Goal: Information Seeking & Learning: Find specific page/section

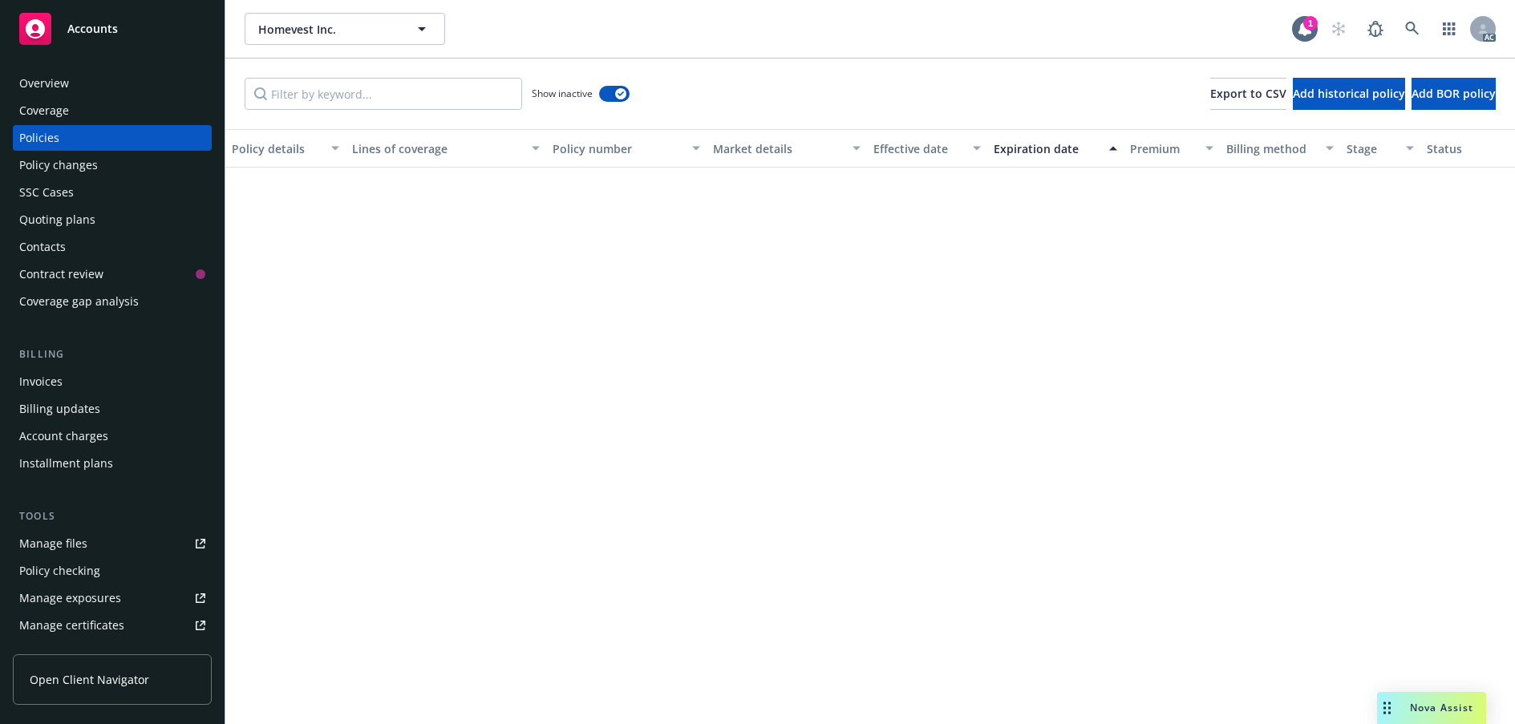
scroll to position [1641, 0]
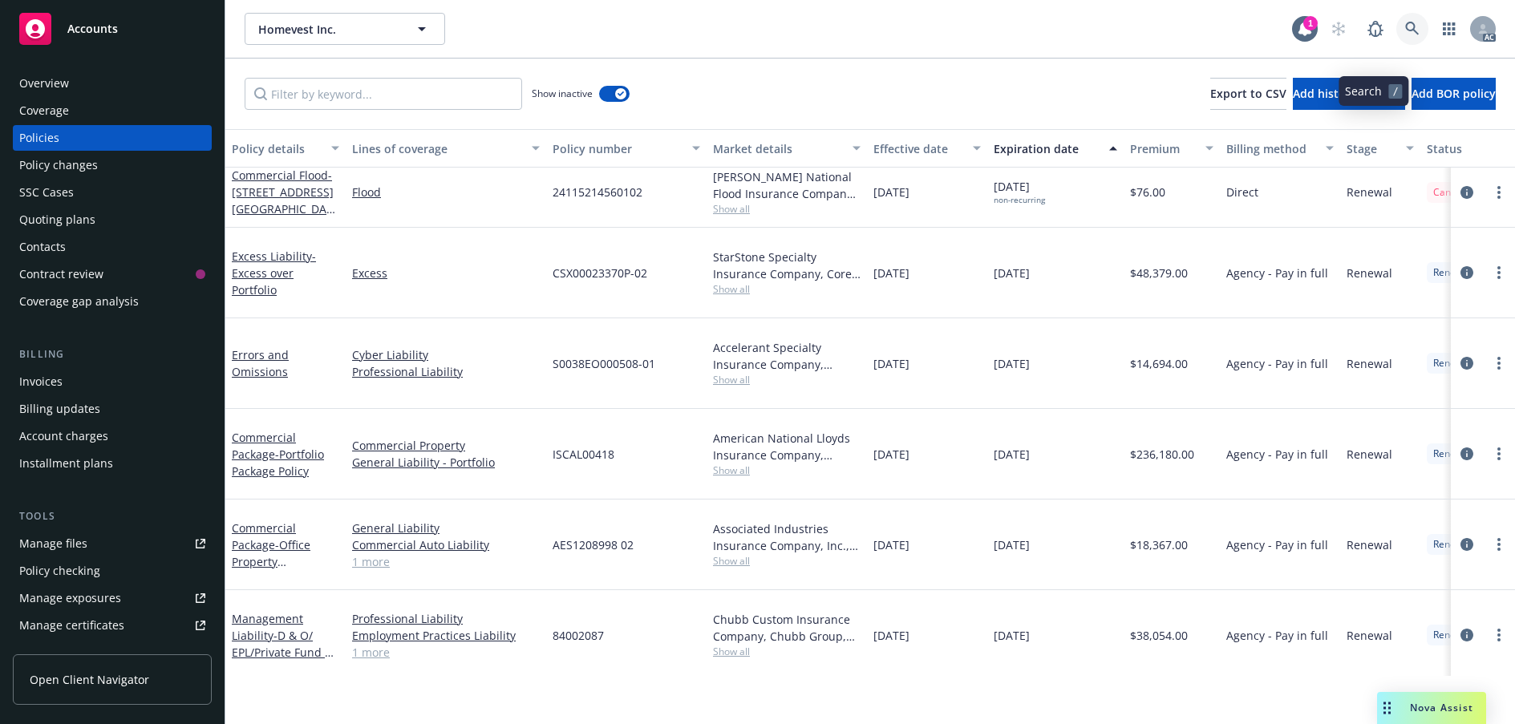
click at [1405, 36] on icon at bounding box center [1412, 29] width 14 height 14
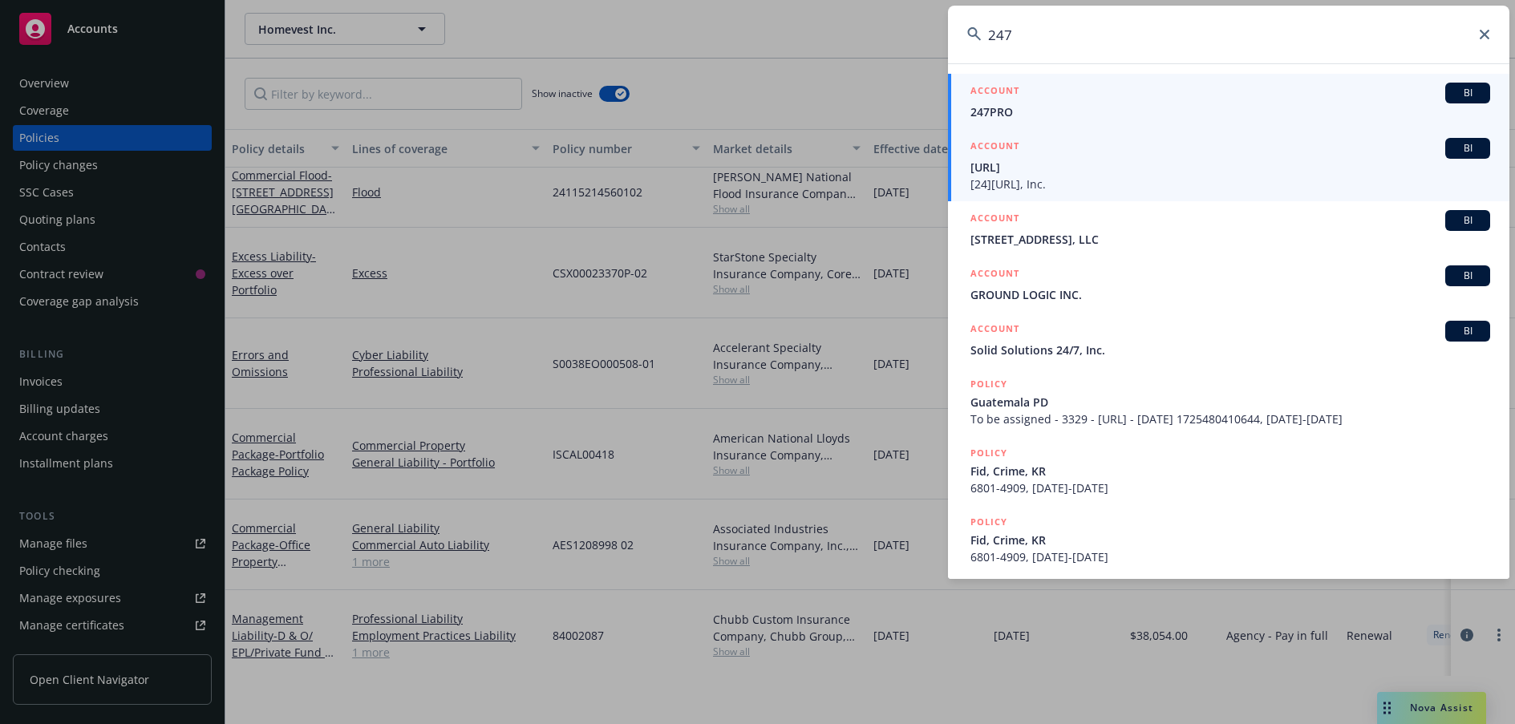
type input "247"
click at [1129, 172] on span "[URL]" at bounding box center [1230, 167] width 520 height 17
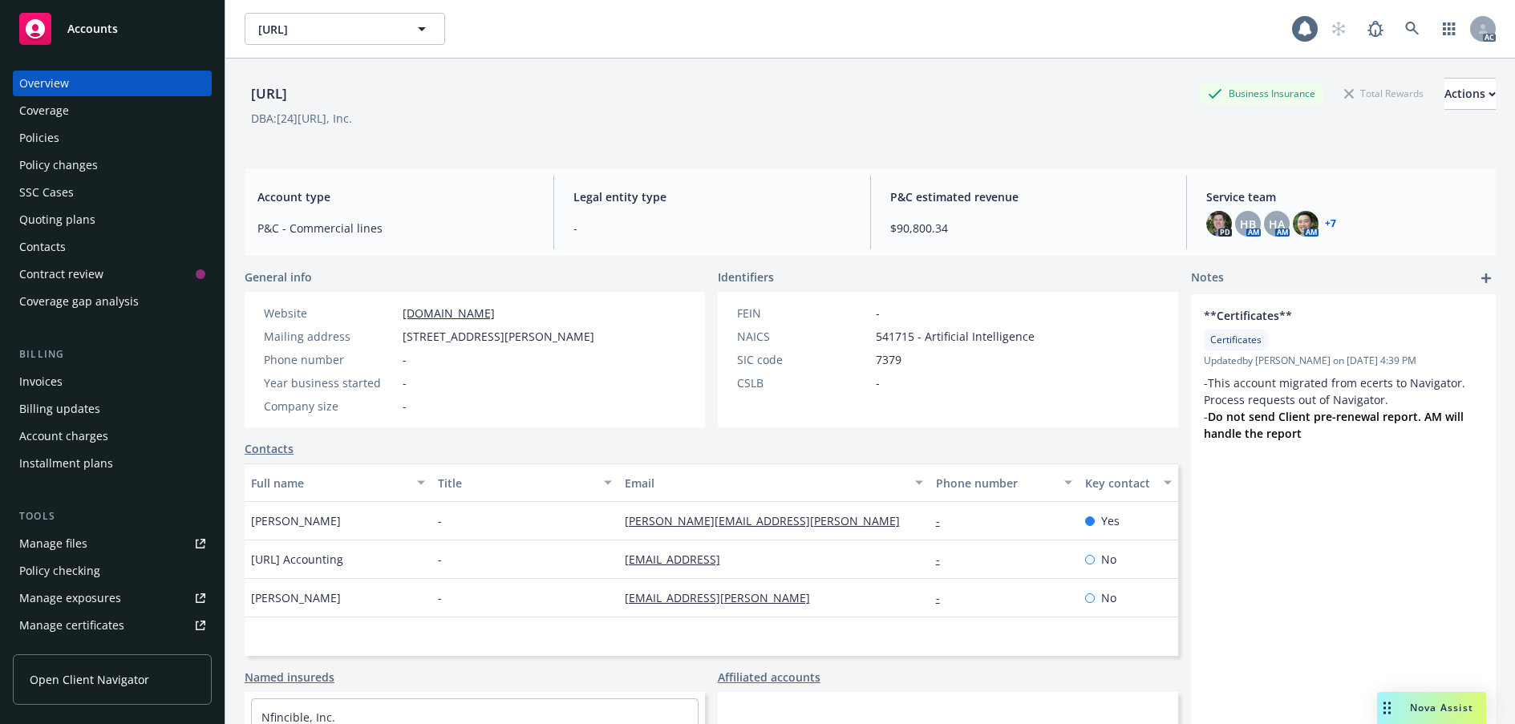
click at [52, 151] on div "Policies" at bounding box center [39, 138] width 40 height 26
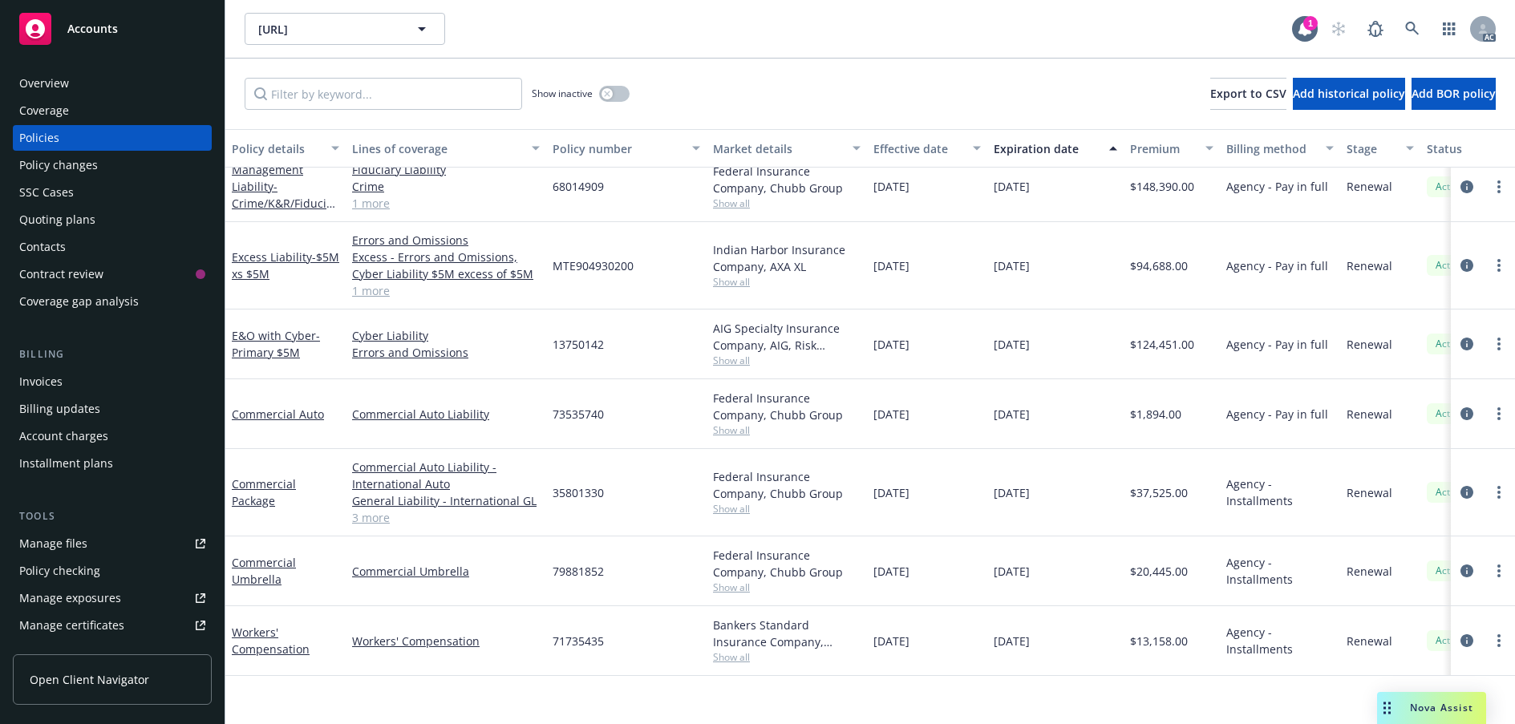
scroll to position [2709, 0]
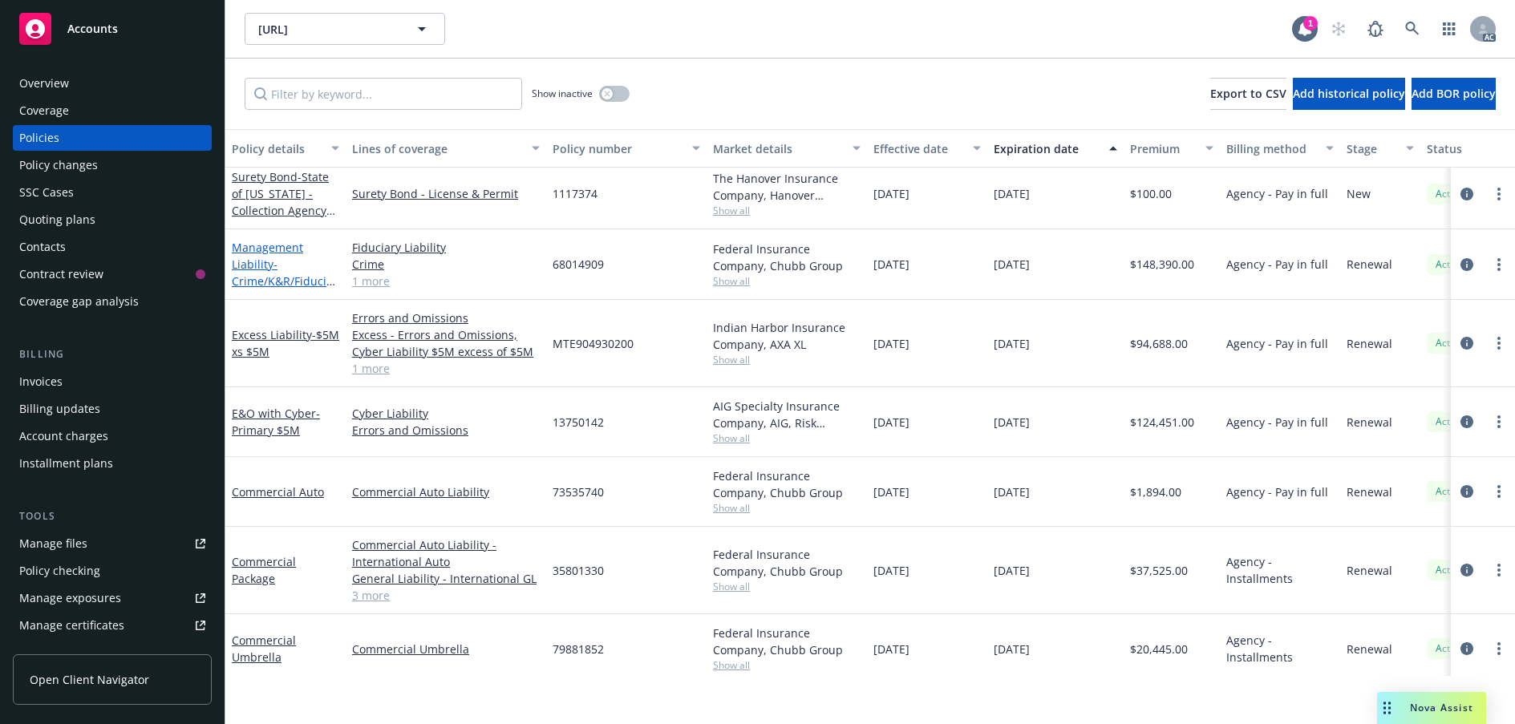
click at [261, 305] on link "Management Liability - Crime/K&R/Fiduciary" at bounding box center [285, 273] width 106 height 66
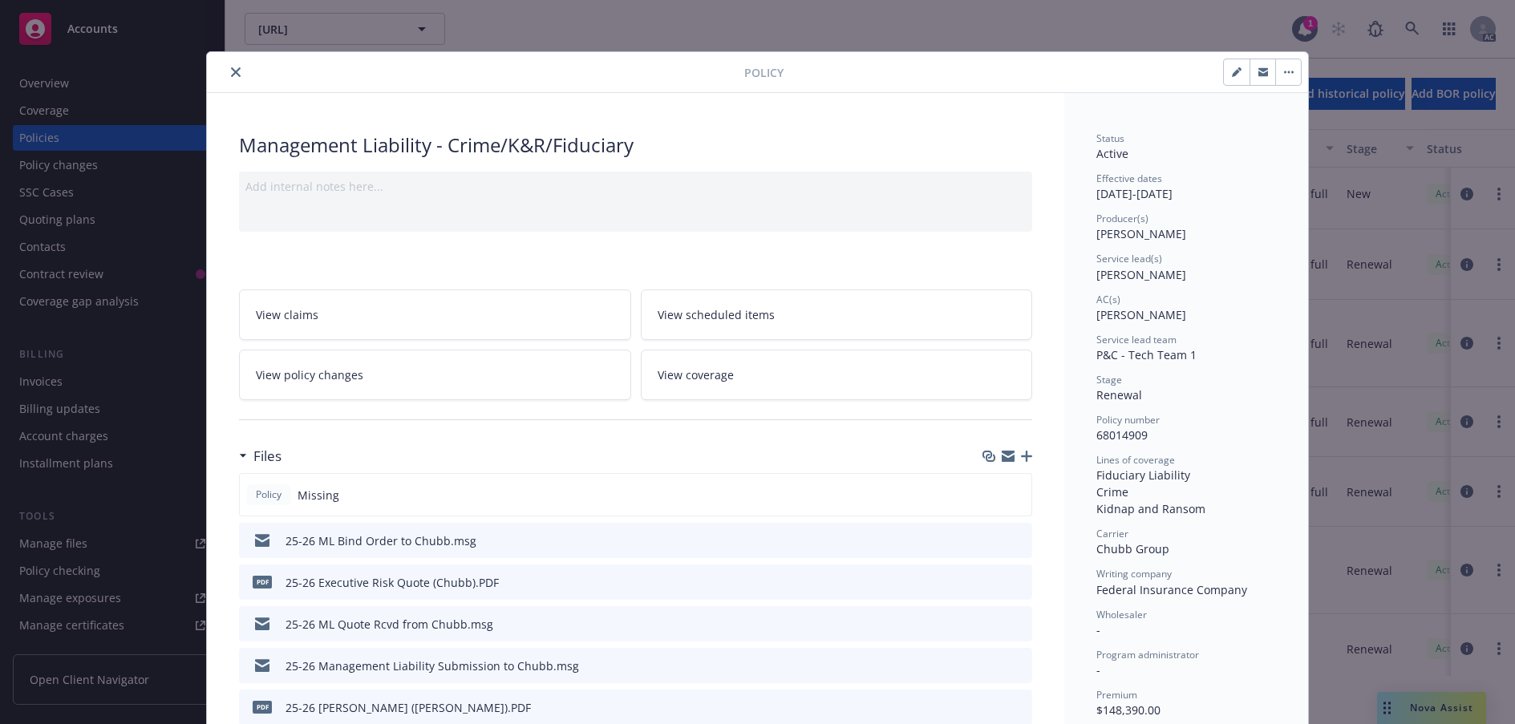
click at [241, 77] on icon "close" at bounding box center [236, 72] width 10 height 10
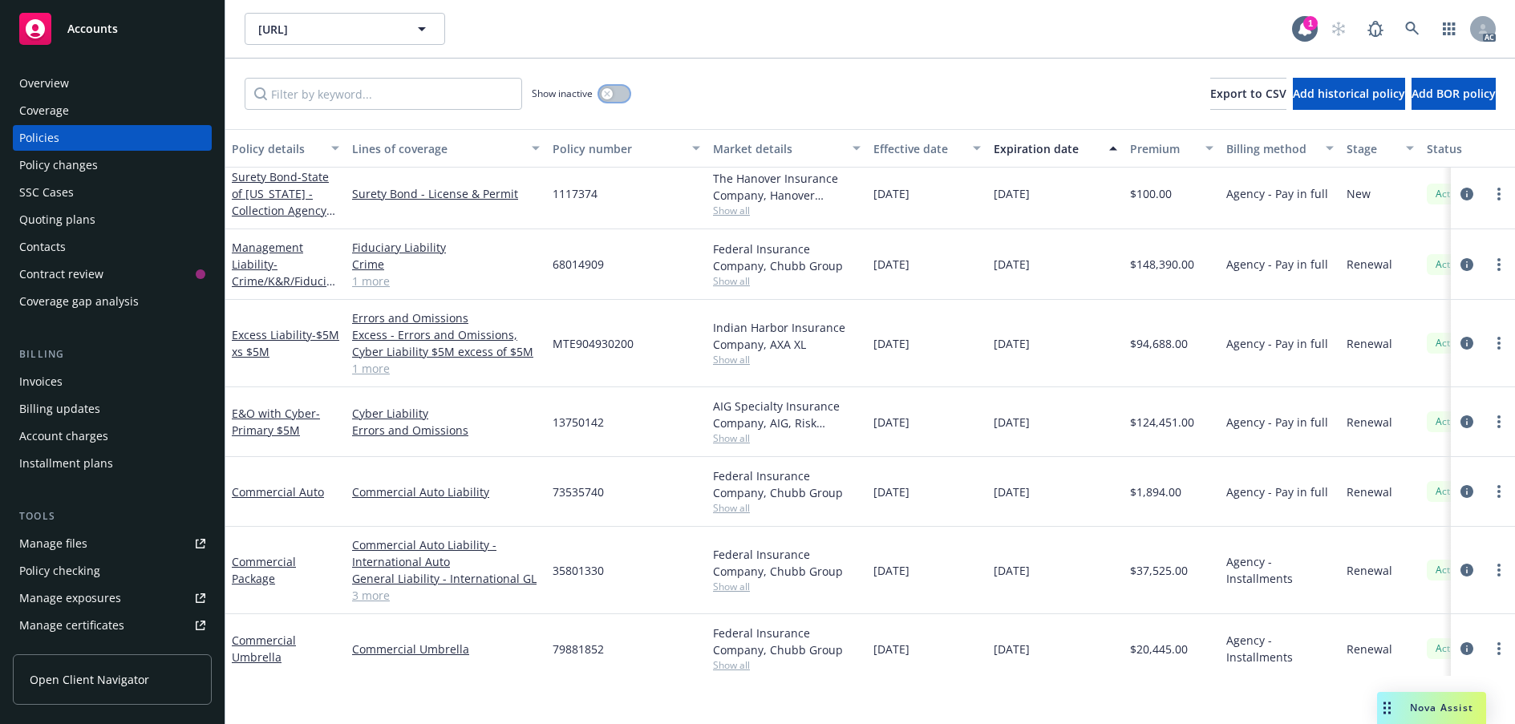
click at [613, 99] on div "button" at bounding box center [606, 93] width 11 height 11
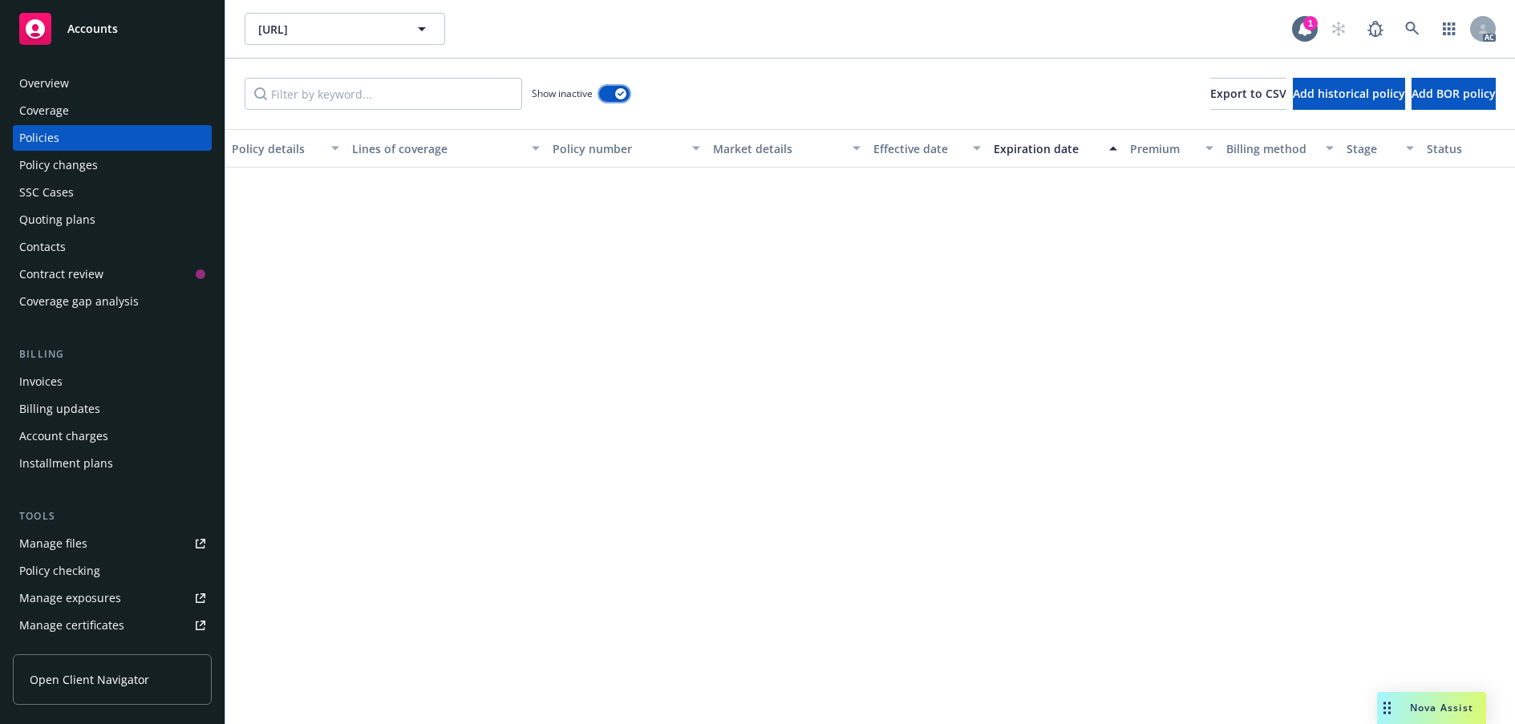
scroll to position [11795, 0]
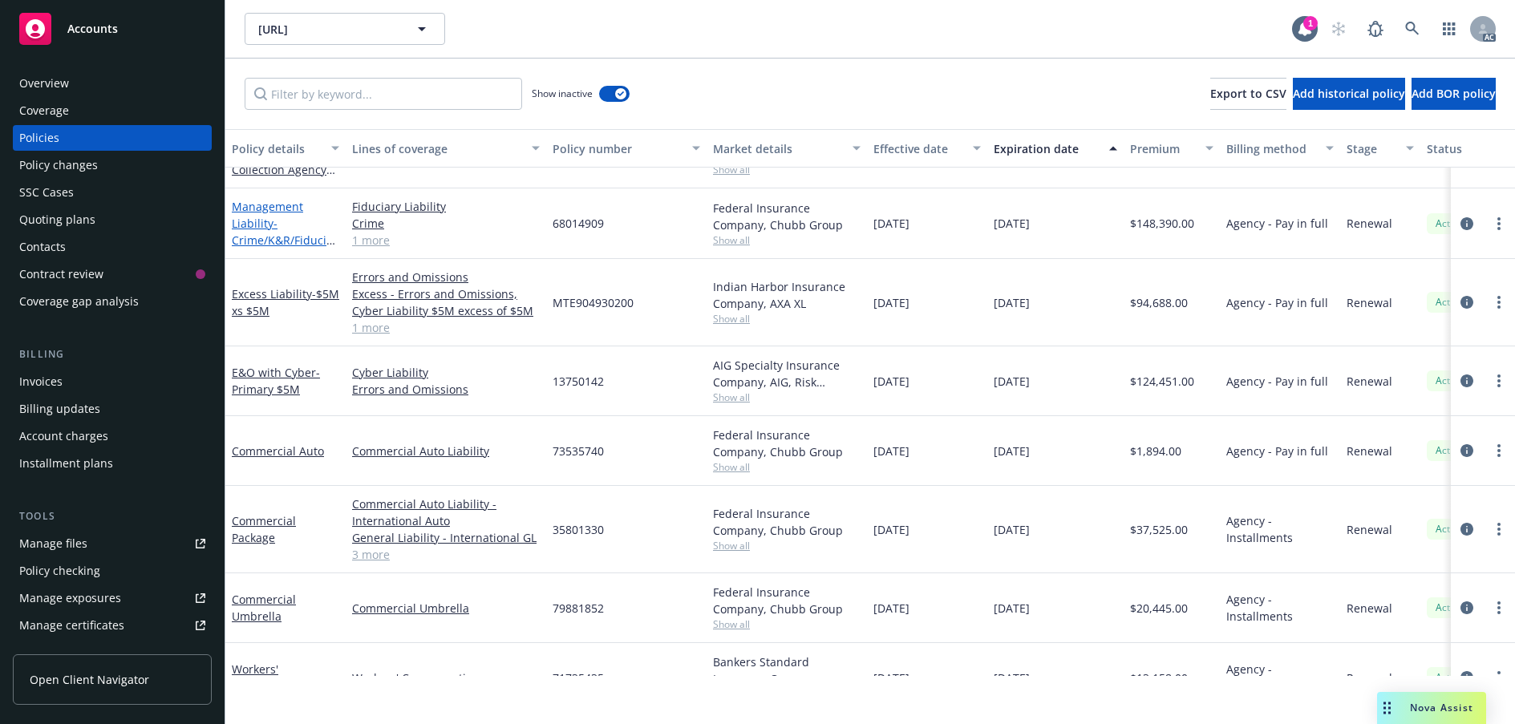
click at [263, 265] on link "Management Liability - Crime/K&R/Fiduciary" at bounding box center [285, 232] width 106 height 66
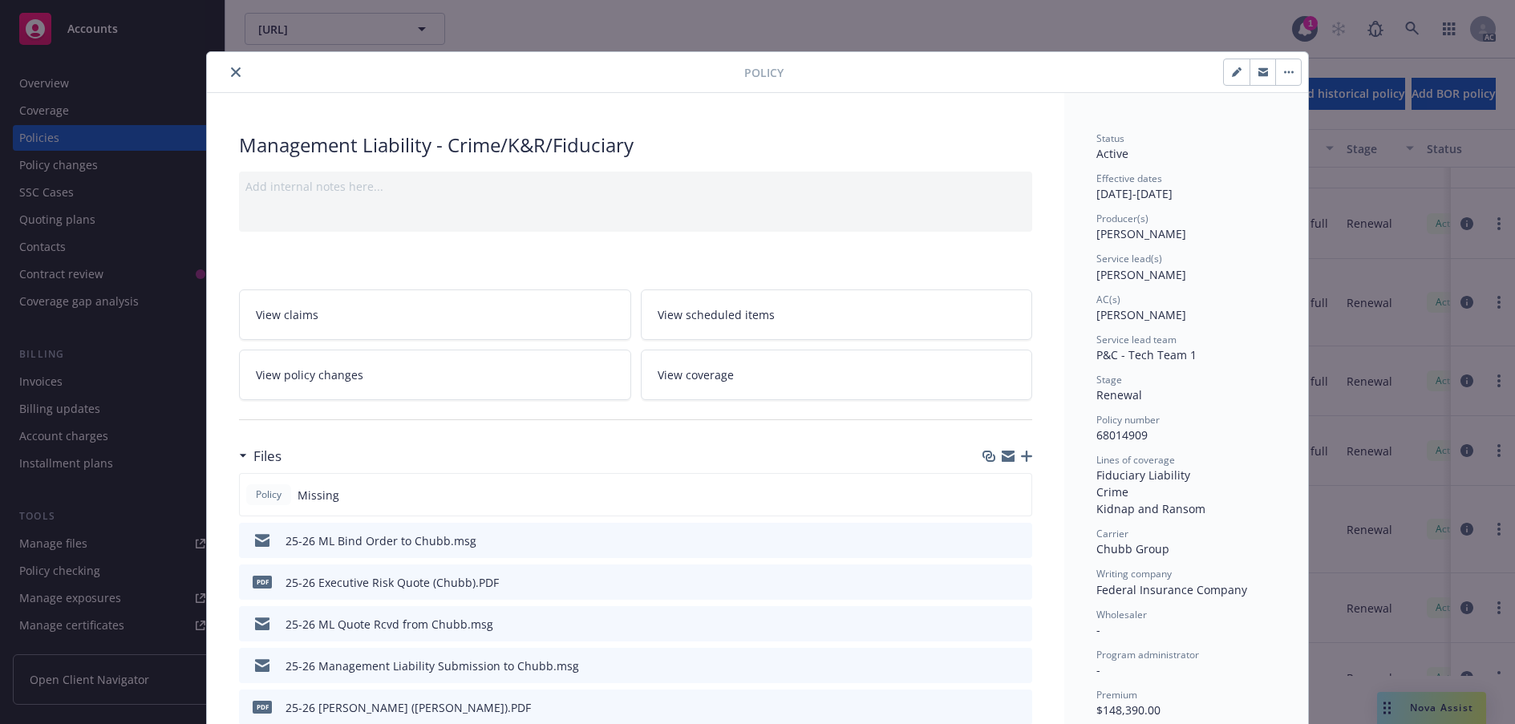
scroll to position [48, 0]
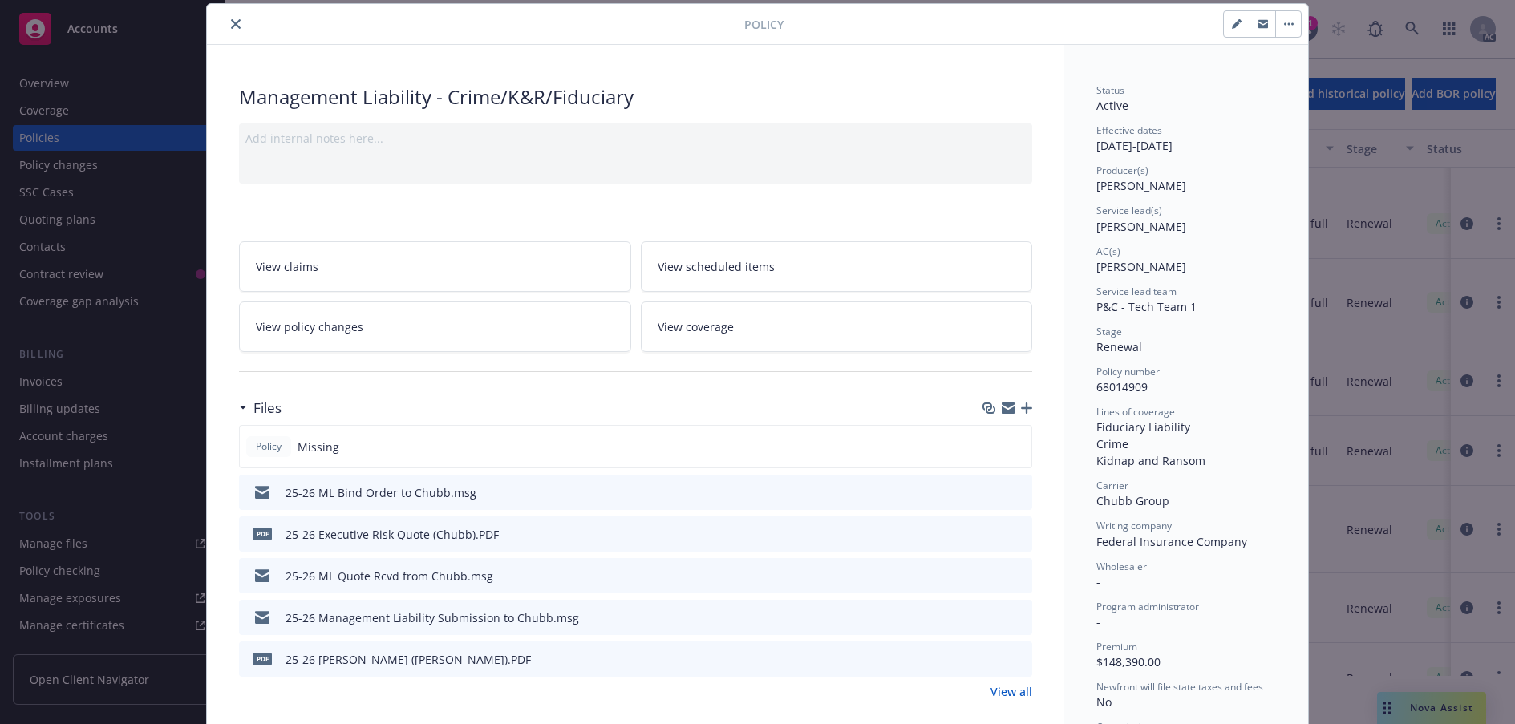
click at [241, 29] on icon "close" at bounding box center [236, 24] width 10 height 10
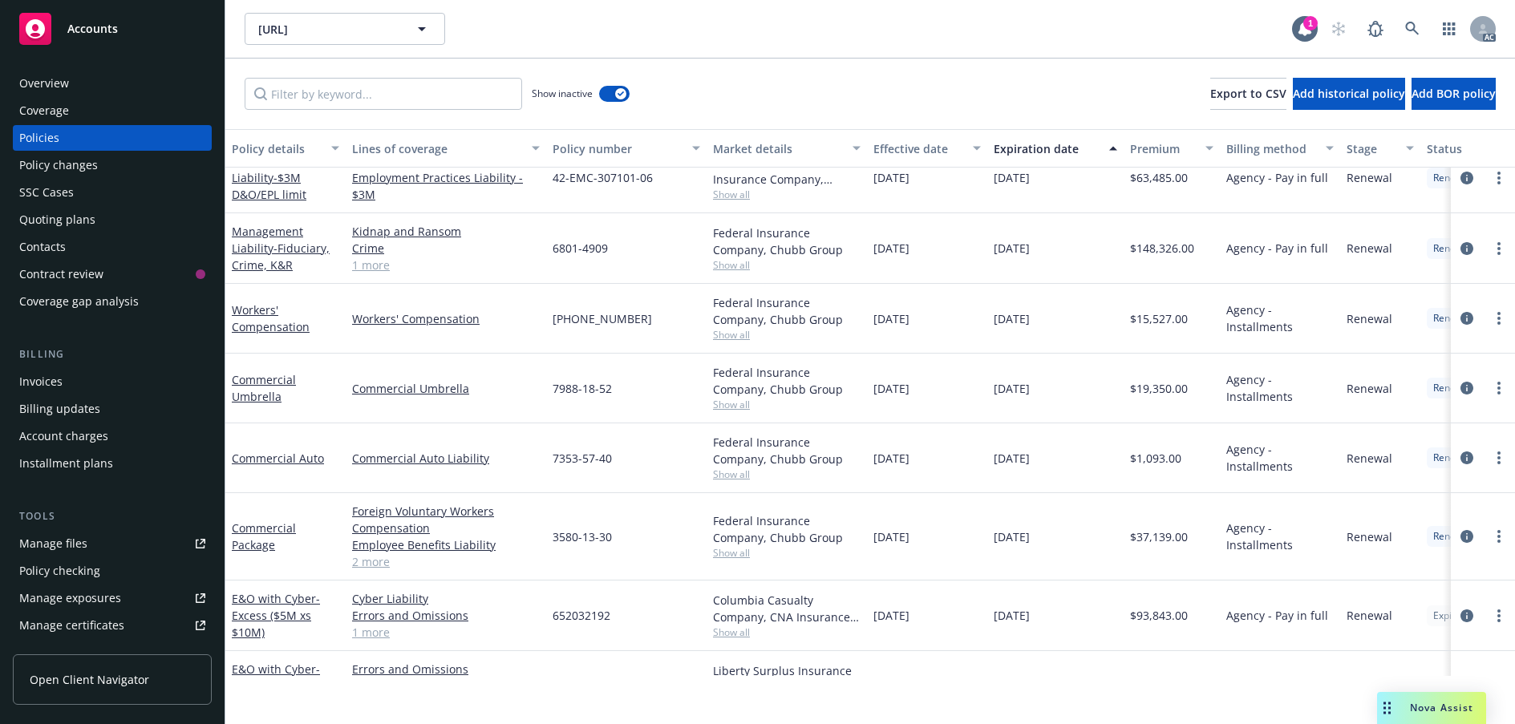
scroll to position [8106, 0]
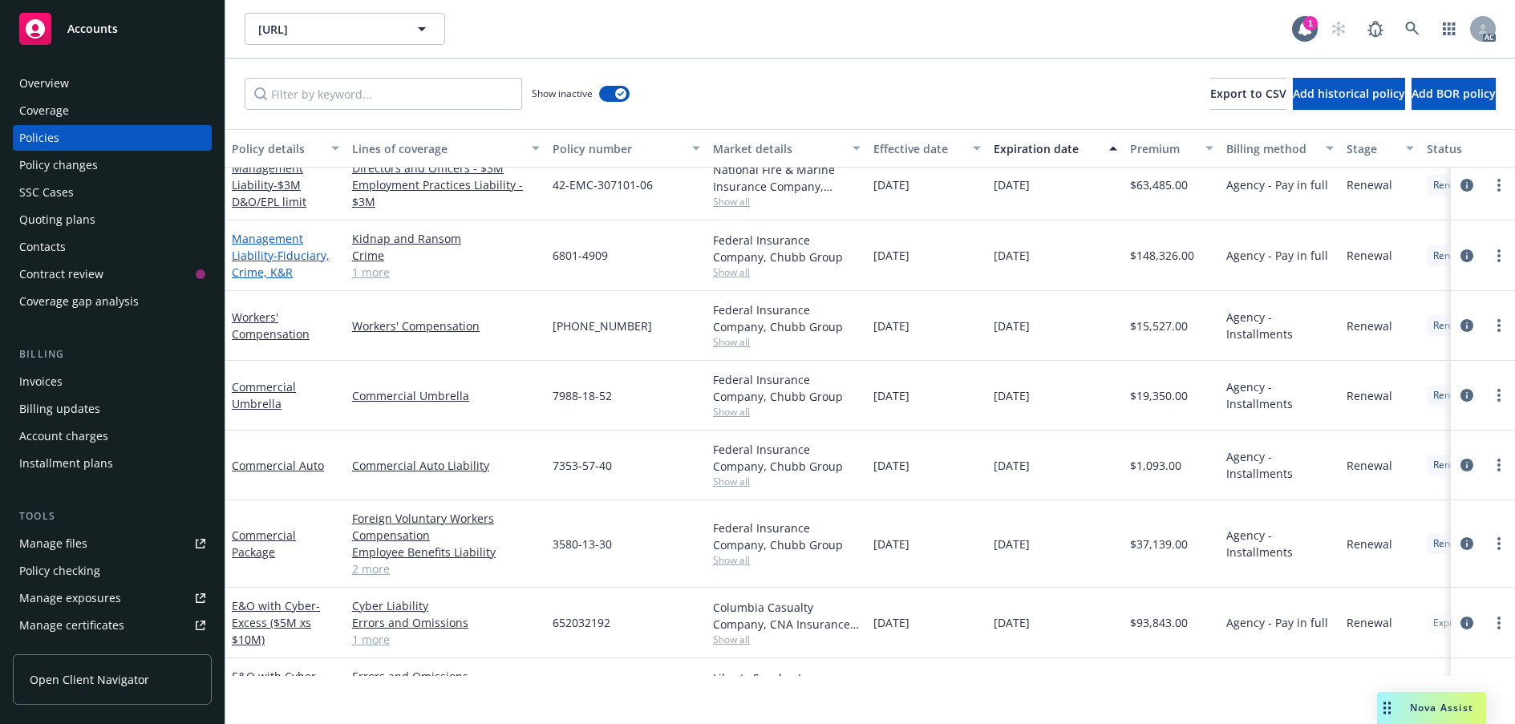
click at [256, 280] on link "Management Liability - Fiduciary, Crime, K&R" at bounding box center [281, 255] width 98 height 49
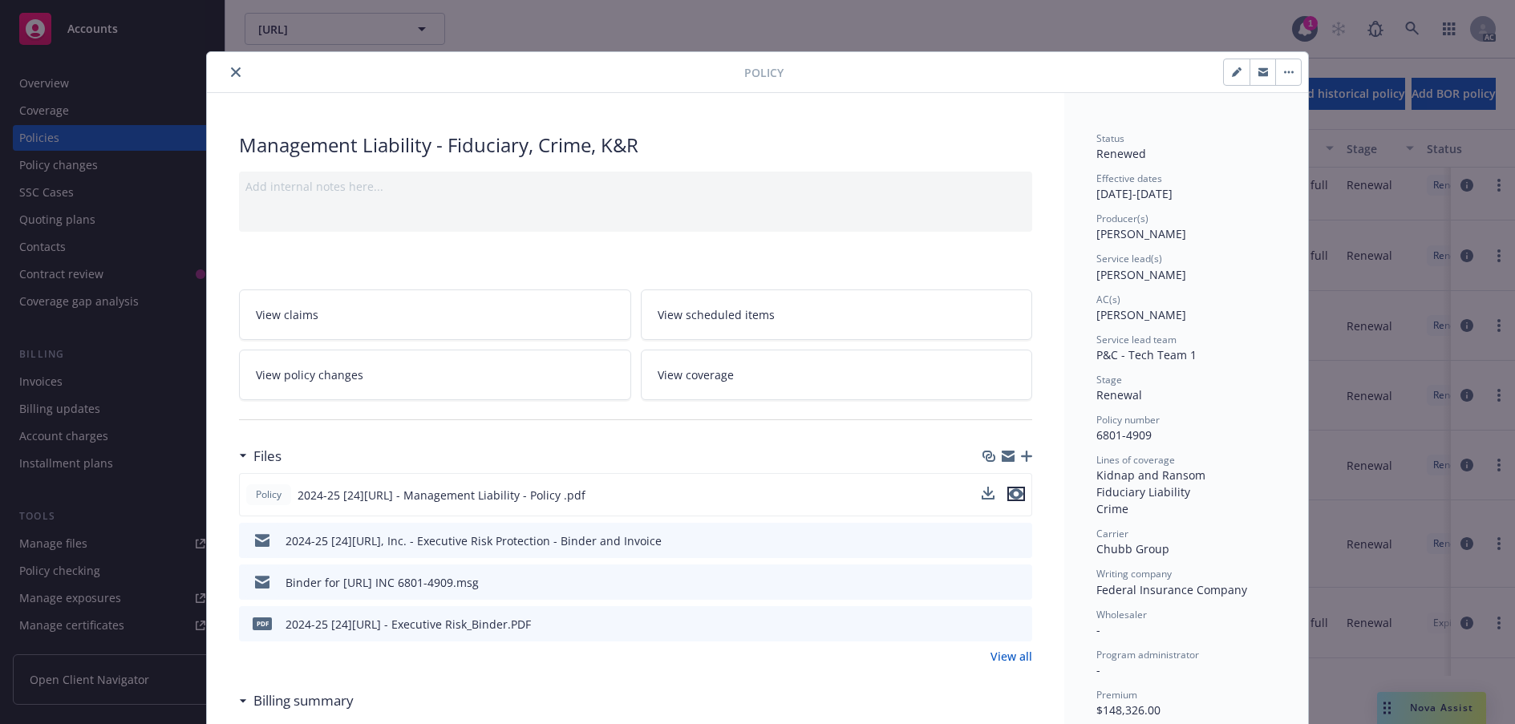
click at [1014, 500] on icon "preview file" at bounding box center [1016, 493] width 14 height 11
